Goal: Task Accomplishment & Management: Complete application form

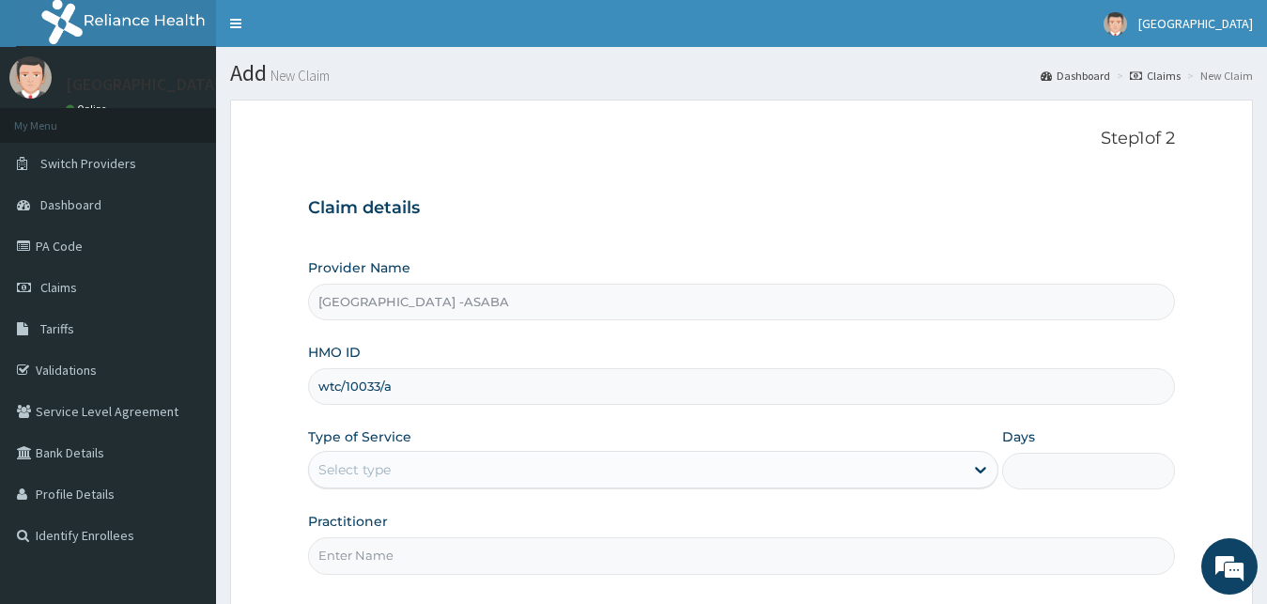
type input "wtc/10033/a"
click at [445, 460] on div "Select type" at bounding box center [637, 470] width 656 height 30
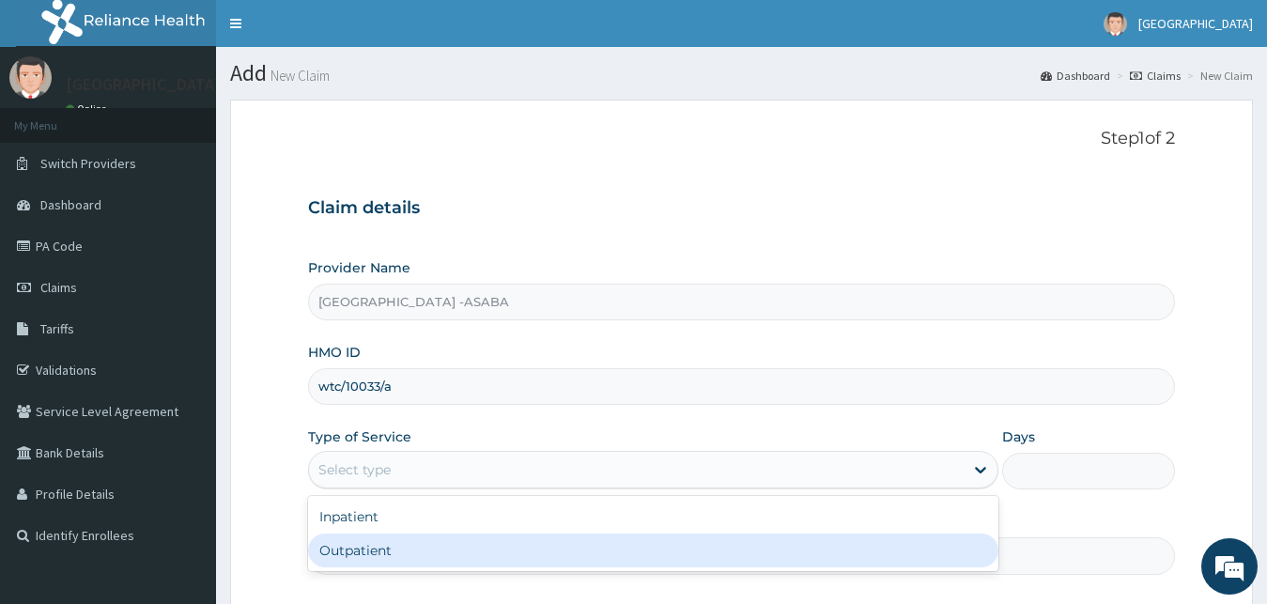
click at [375, 561] on div "Outpatient" at bounding box center [653, 550] width 691 height 34
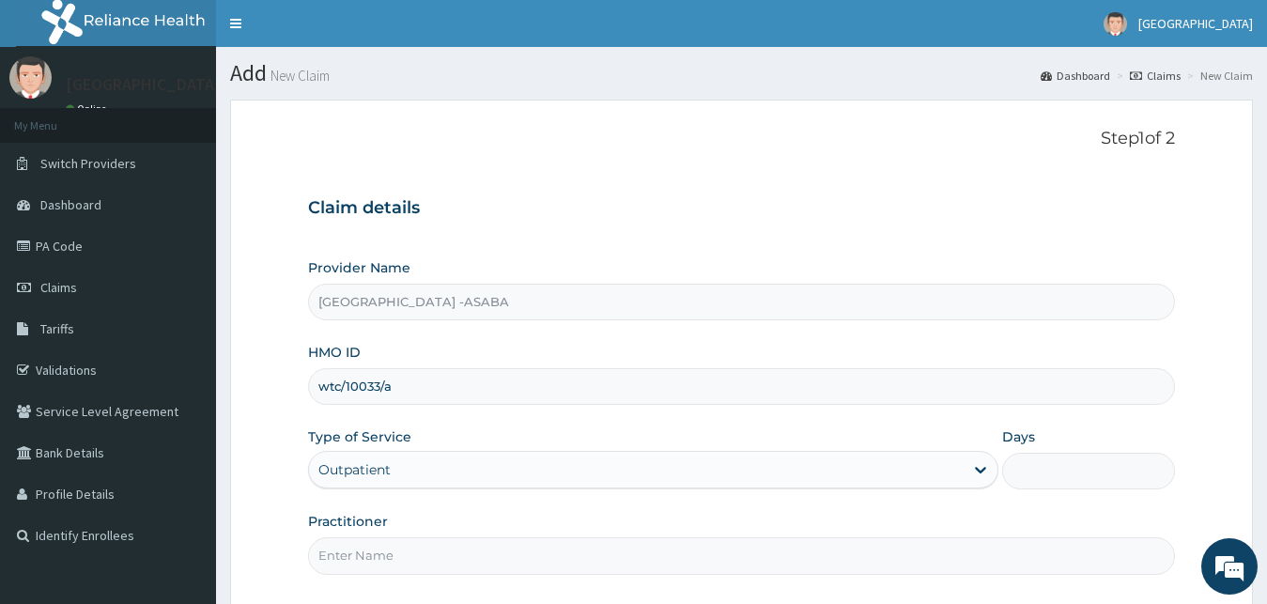
type input "1"
click at [376, 559] on input "Practitioner" at bounding box center [742, 555] width 868 height 37
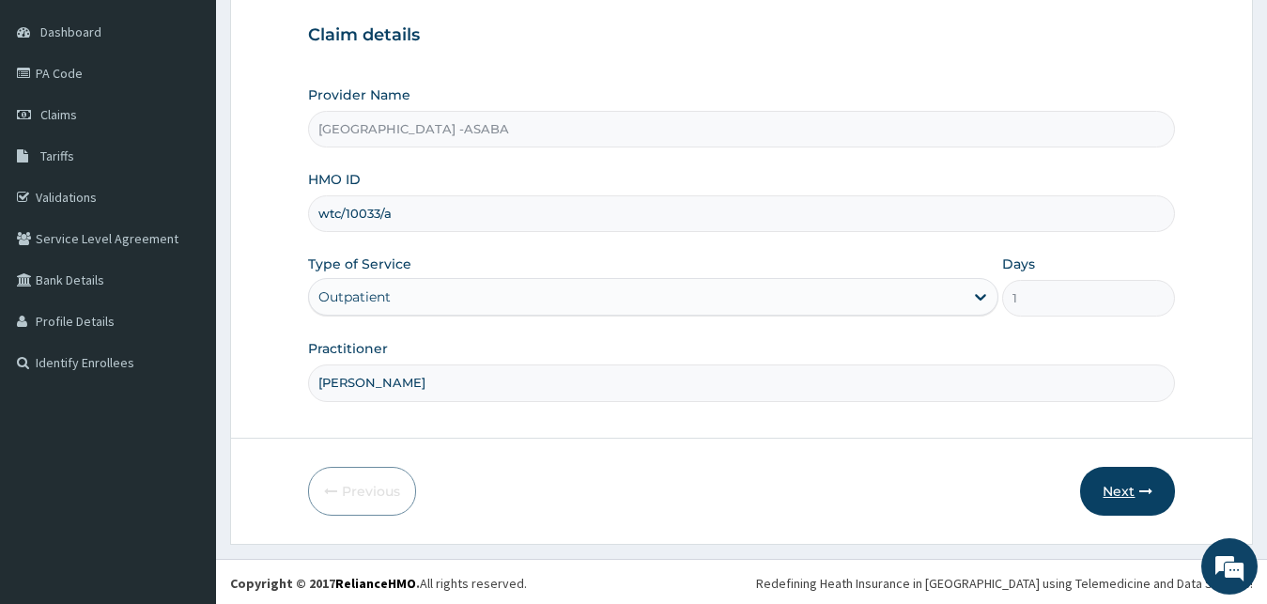
scroll to position [176, 0]
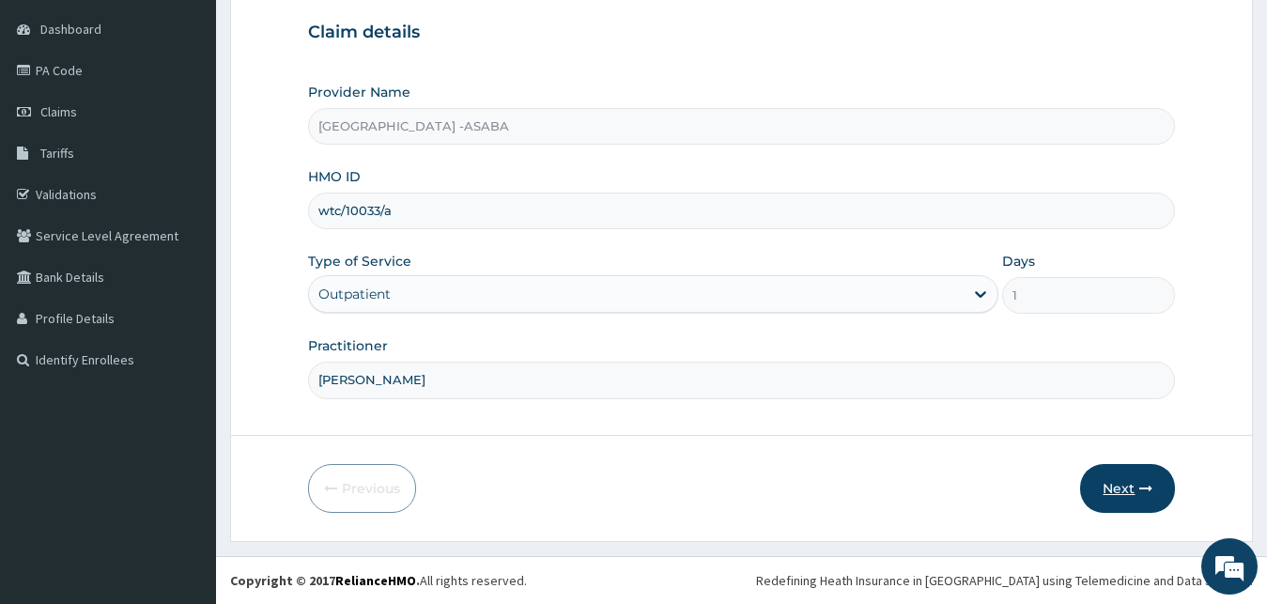
type input "dr chi"
click at [1115, 482] on button "Next" at bounding box center [1127, 488] width 95 height 49
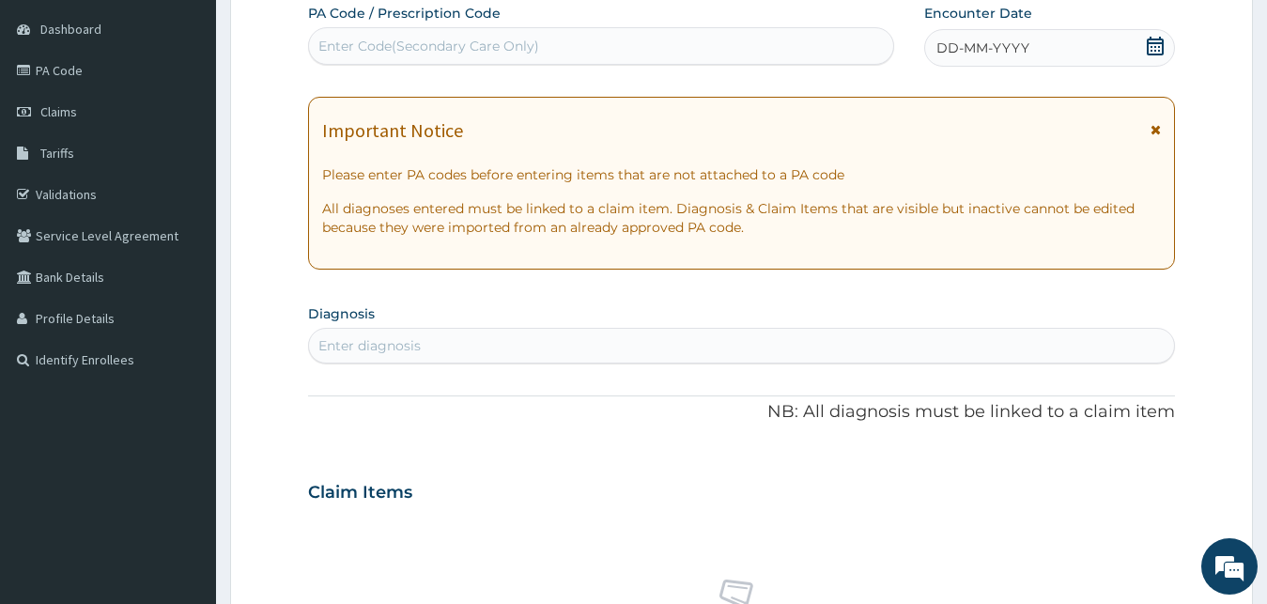
click at [365, 40] on div "Enter Code(Secondary Care Only)" at bounding box center [428, 46] width 221 height 19
type input "PA/9DA07B"
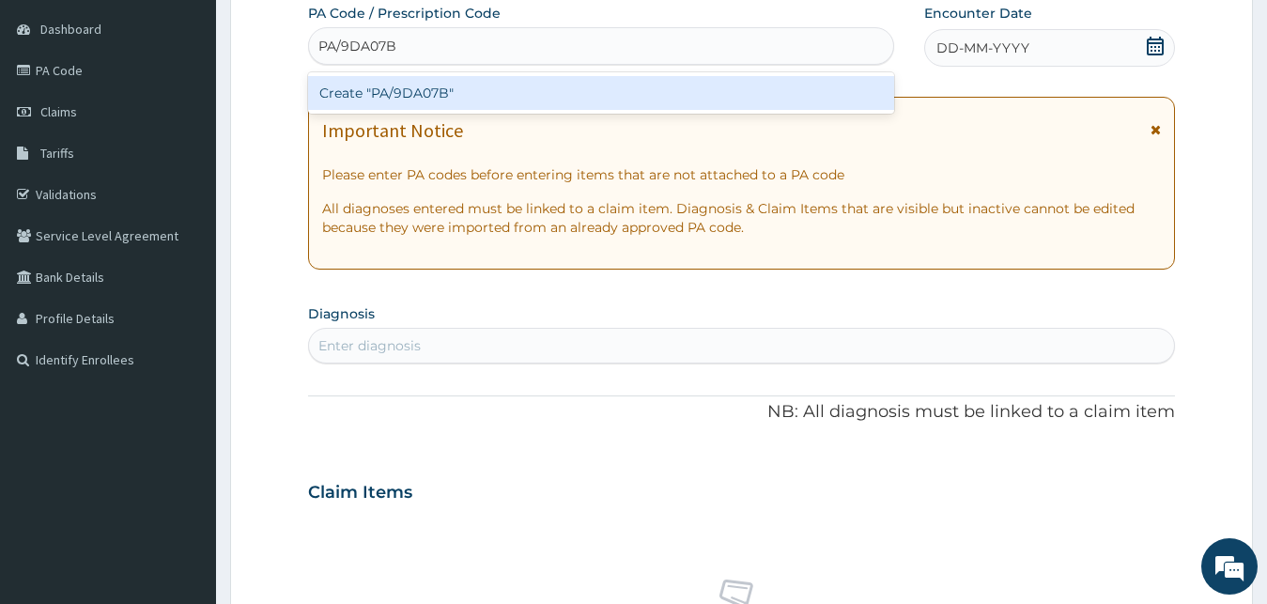
click at [430, 95] on div "Create "PA/9DA07B"" at bounding box center [601, 93] width 586 height 34
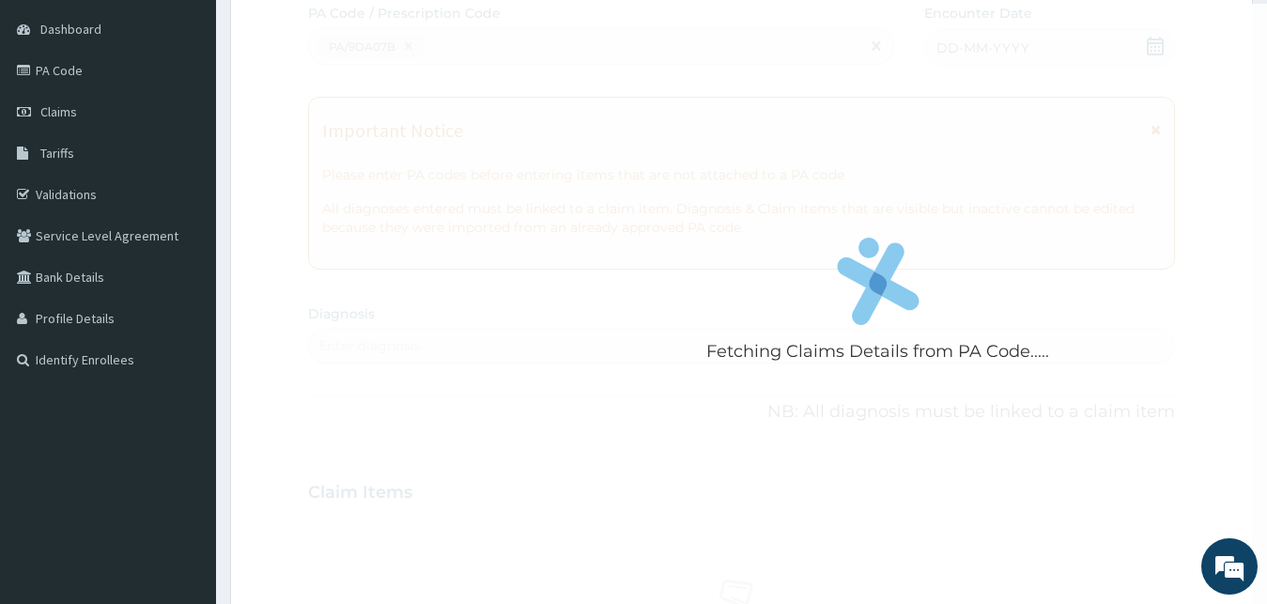
click at [563, 58] on div "Fetching Claims Details from PA Code....." at bounding box center [878, 306] width 1140 height 604
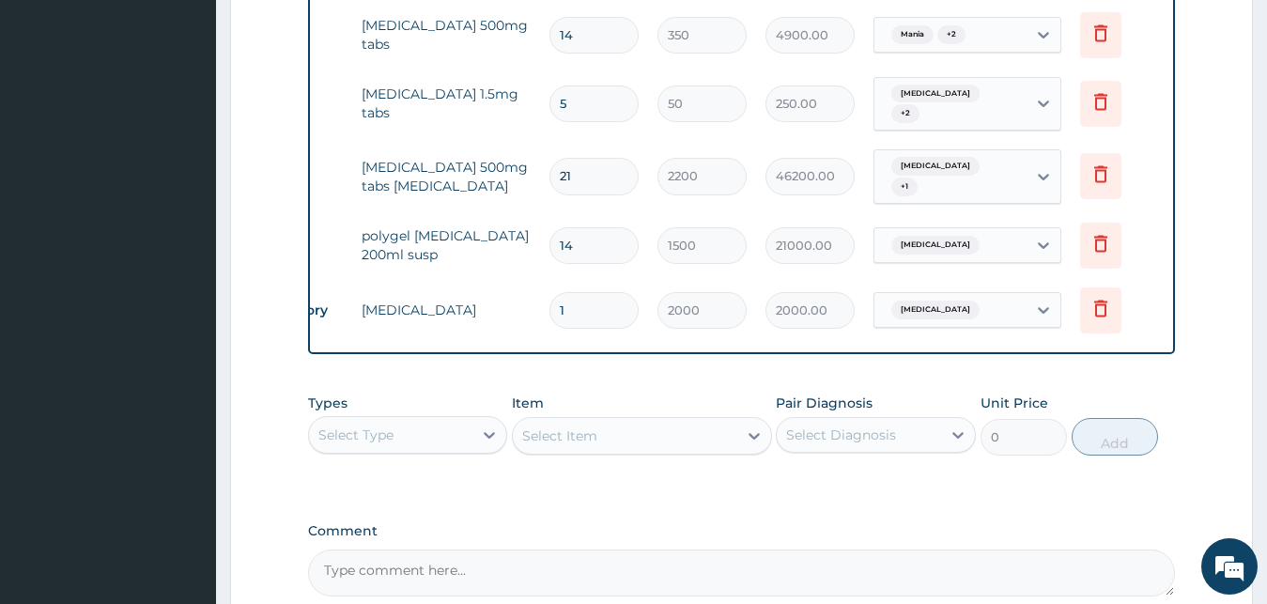
scroll to position [304, 0]
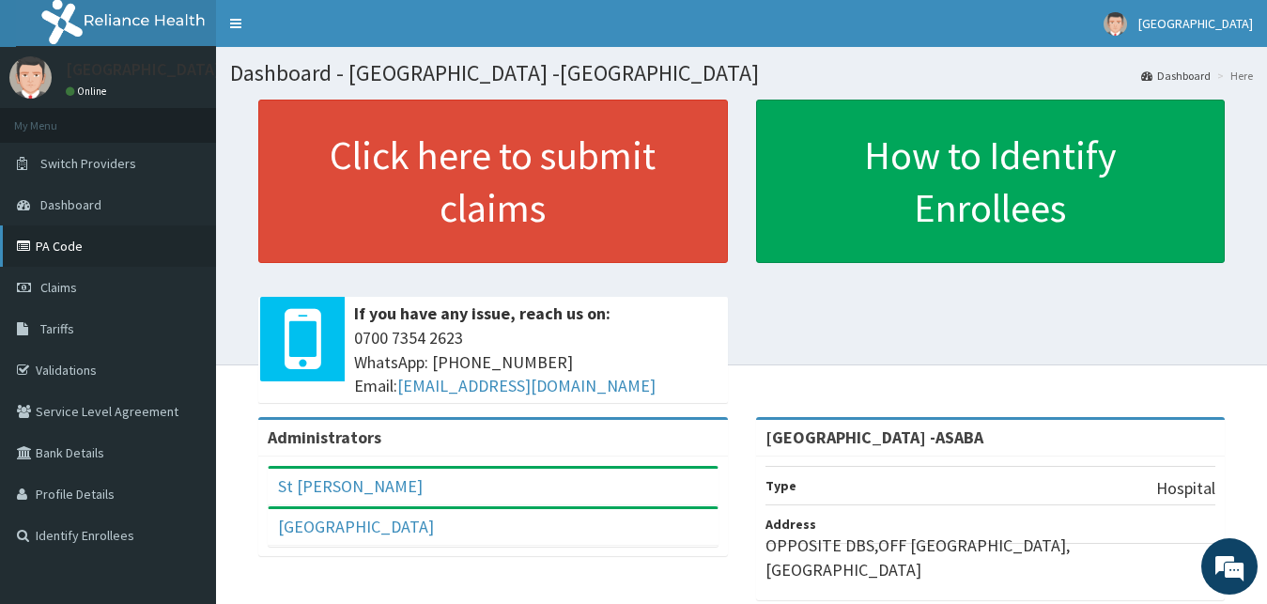
click at [104, 254] on link "PA Code" at bounding box center [108, 245] width 216 height 41
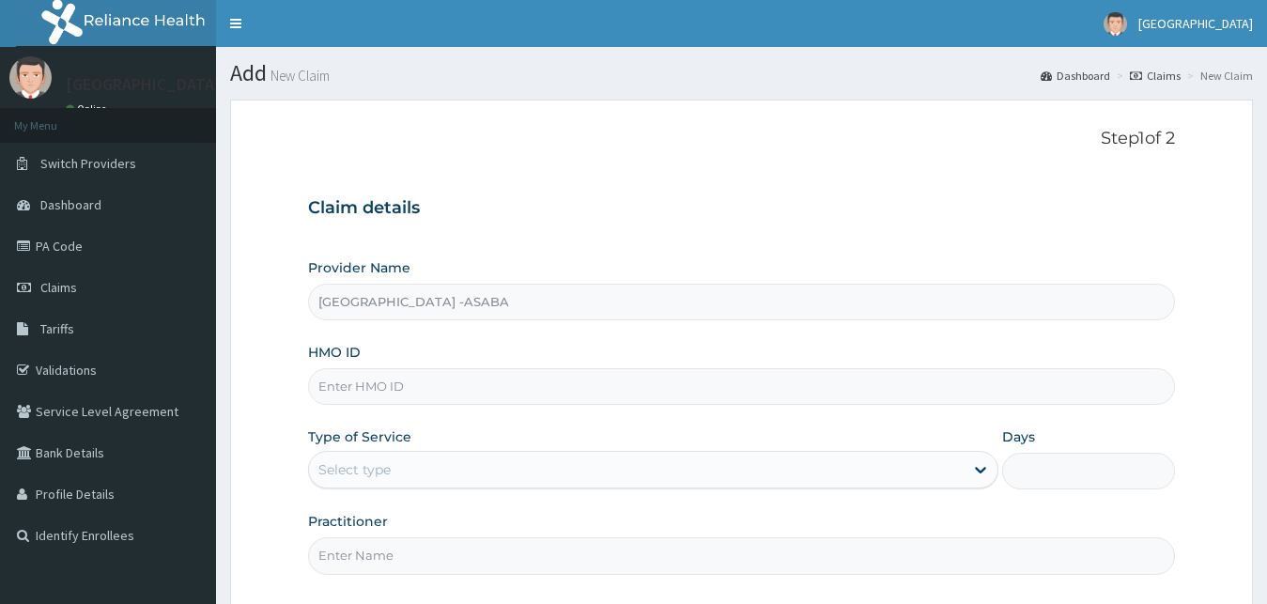
click at [658, 391] on input "HMO ID" at bounding box center [742, 386] width 868 height 37
type input "p"
type input "wtc/10033/a"
click at [644, 469] on div "Select type" at bounding box center [637, 470] width 656 height 30
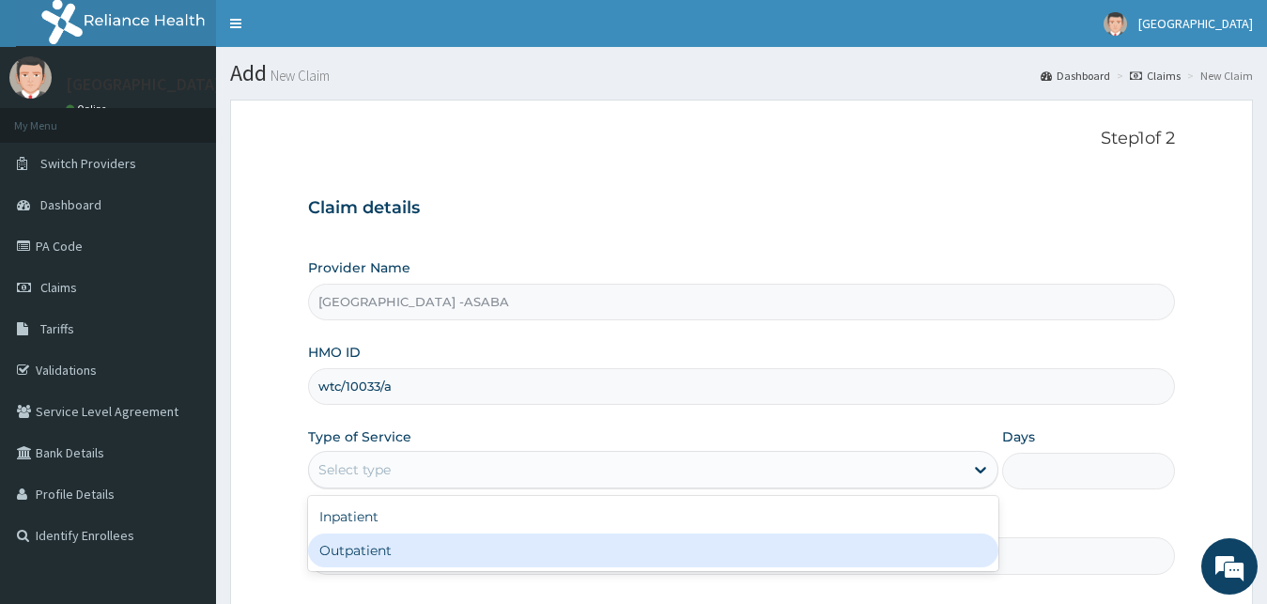
click at [541, 554] on div "Outpatient" at bounding box center [653, 550] width 691 height 34
type input "1"
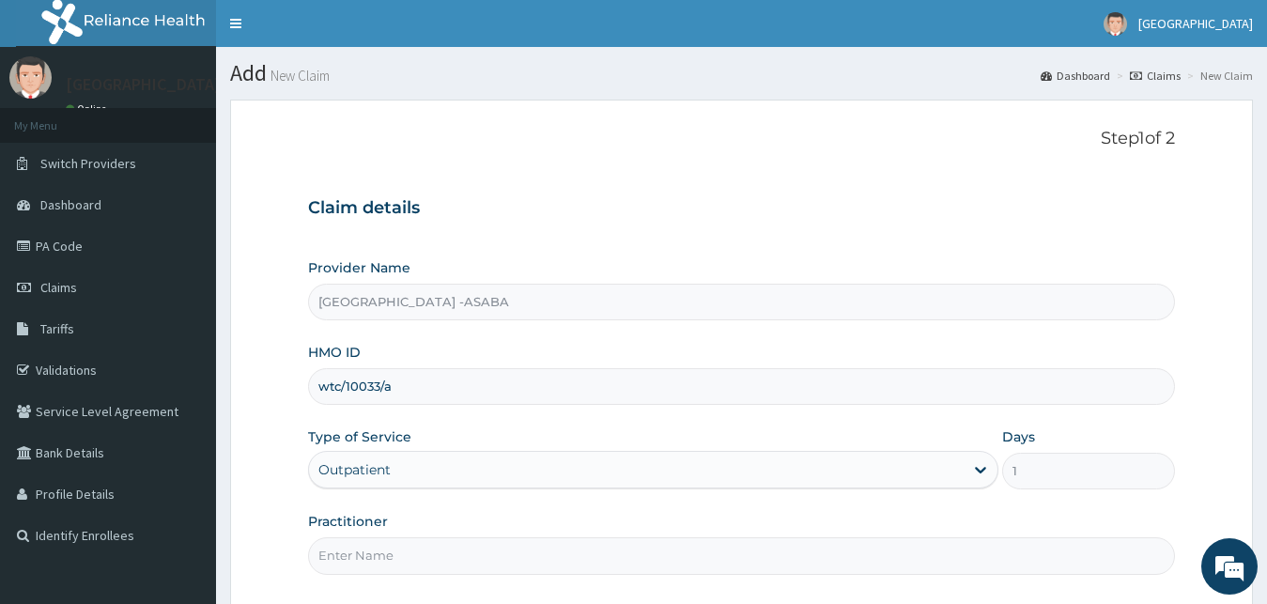
click at [538, 558] on input "Practitioner" at bounding box center [742, 555] width 868 height 37
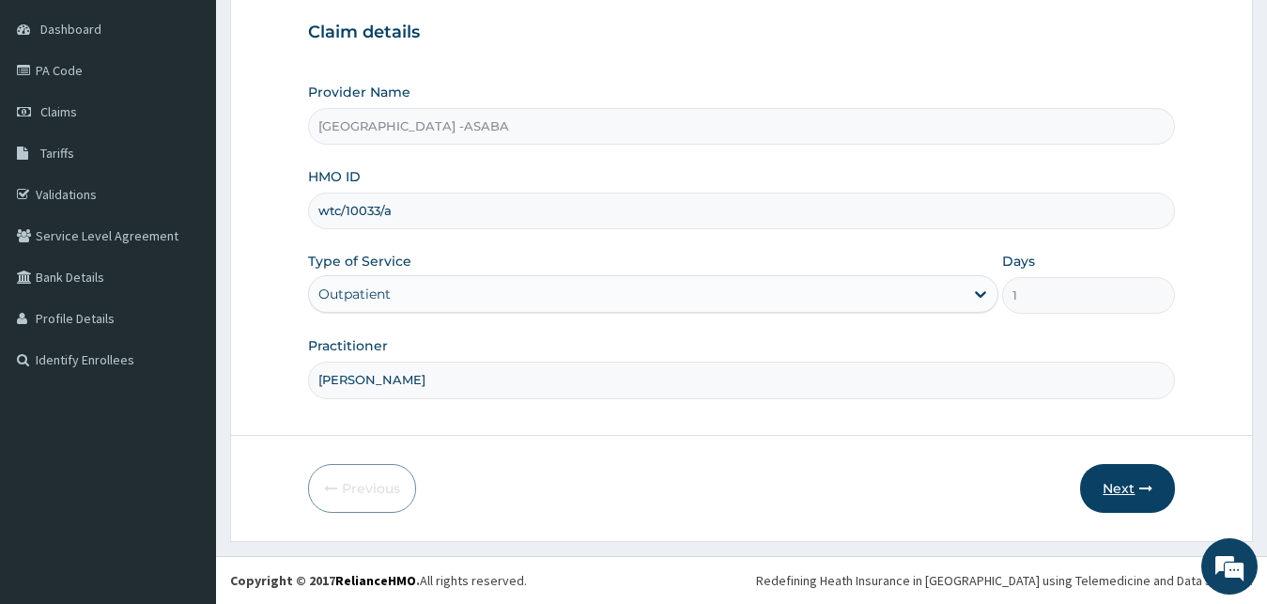
type input "dr chi"
click at [1124, 490] on button "Next" at bounding box center [1127, 488] width 95 height 49
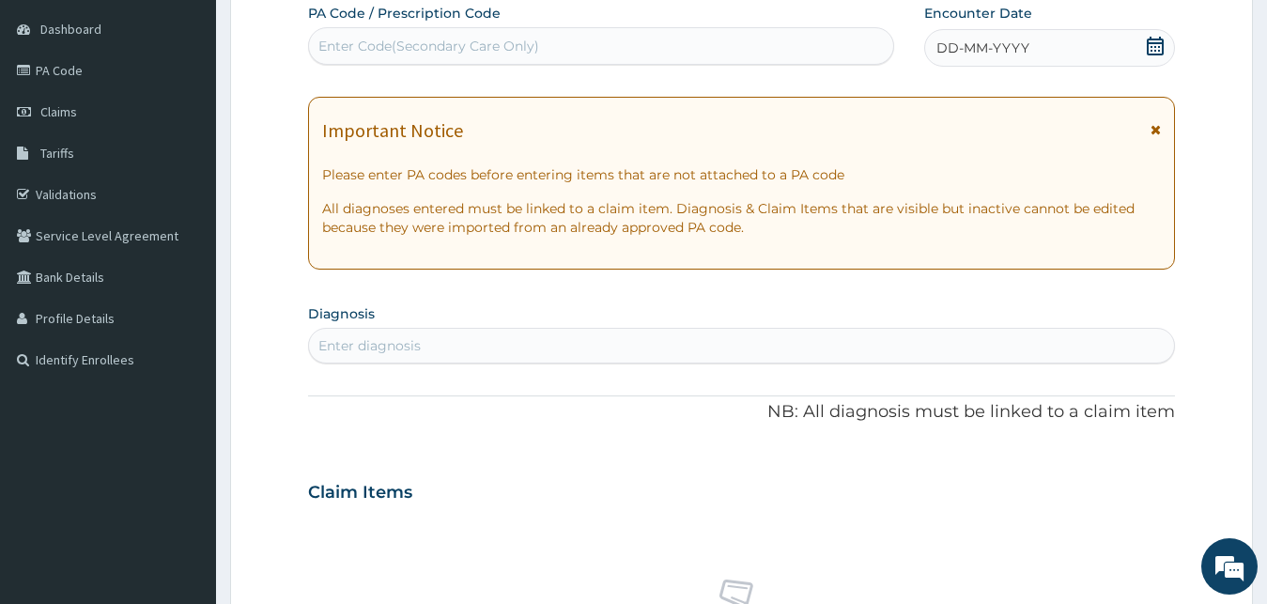
click at [492, 47] on div "Enter Code(Secondary Care Only)" at bounding box center [428, 46] width 221 height 19
type input "PA/"
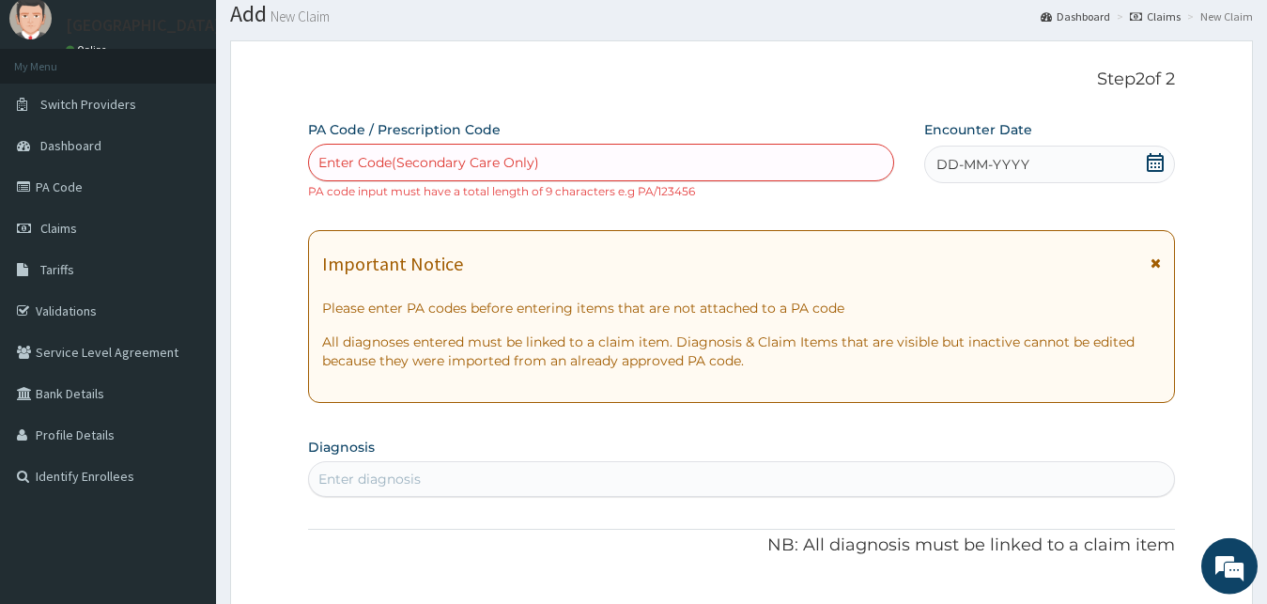
scroll to position [0, 0]
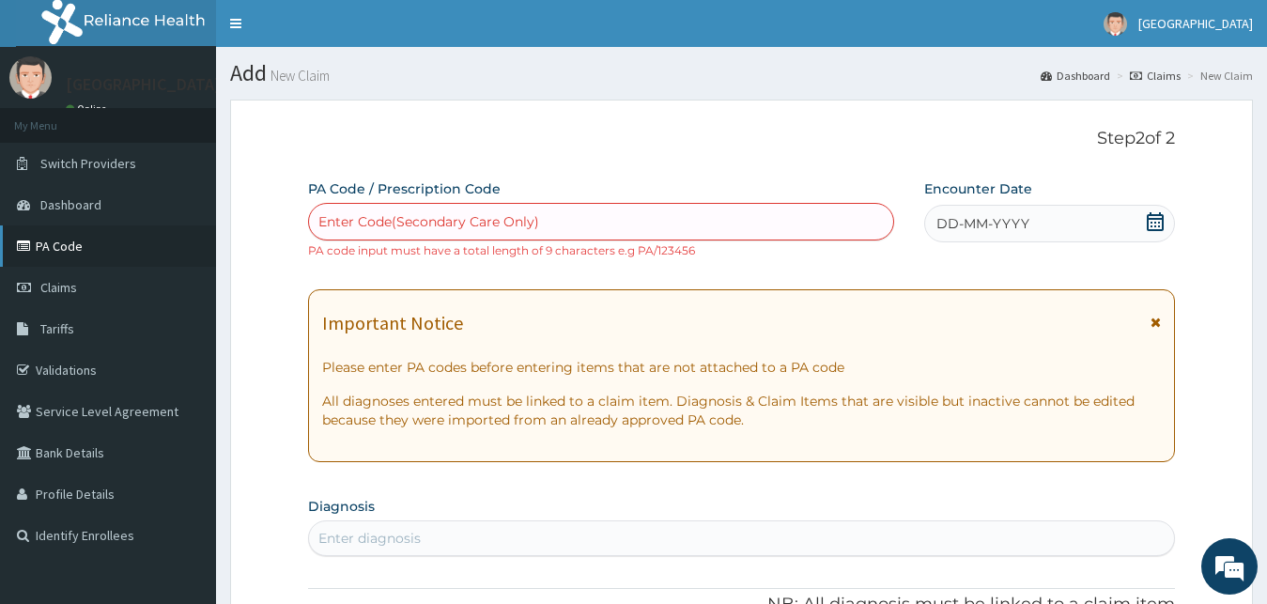
click at [61, 241] on link "PA Code" at bounding box center [108, 245] width 216 height 41
